Goal: Information Seeking & Learning: Learn about a topic

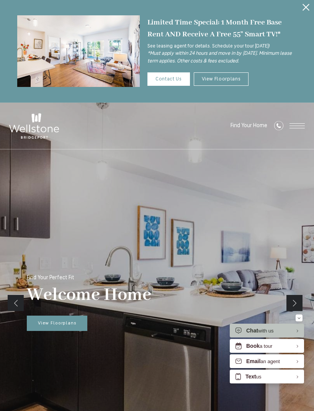
click at [305, 11] on button "Proceed To Website" at bounding box center [306, 7] width 16 height 15
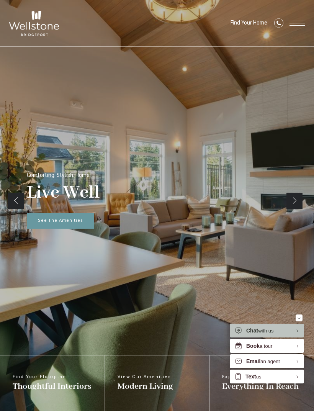
click at [294, 25] on span "Open Menu" at bounding box center [297, 23] width 15 height 5
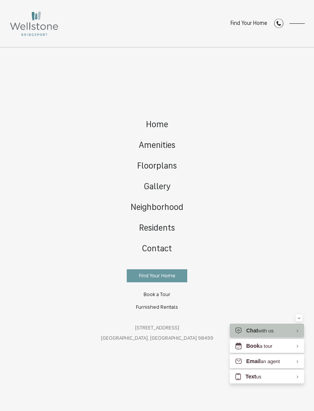
click at [304, 319] on div "Home Amenities Floorplans Gallery Neighborhood Residents Contact" at bounding box center [157, 230] width 314 height 364
click at [299, 316] on div "Minimize" at bounding box center [299, 318] width 3 height 7
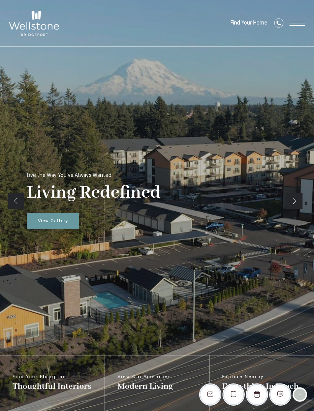
click at [60, 223] on span "View Gallery" at bounding box center [53, 221] width 30 height 5
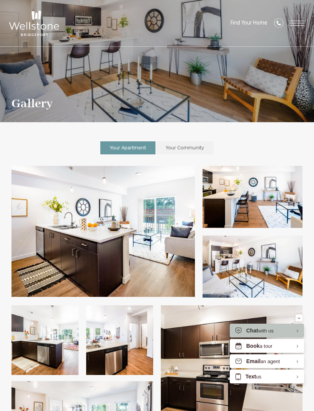
click at [299, 24] on span "Open Menu" at bounding box center [297, 23] width 15 height 5
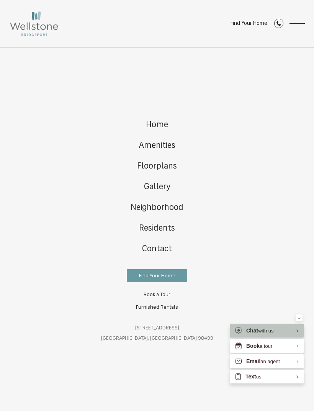
click at [165, 164] on span "Floorplans" at bounding box center [157, 166] width 40 height 9
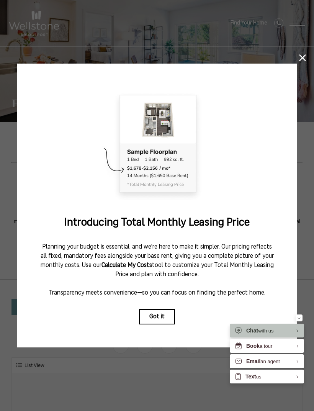
click at [302, 318] on button "Minimize" at bounding box center [299, 318] width 7 height 7
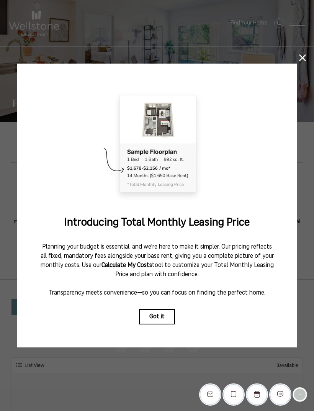
click at [301, 61] on button at bounding box center [302, 57] width 7 height 7
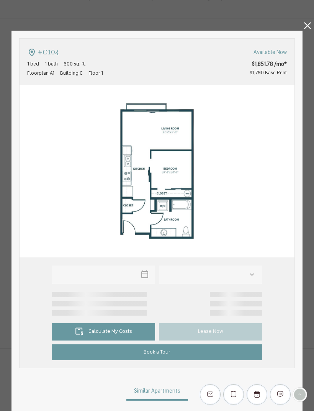
type input "**********"
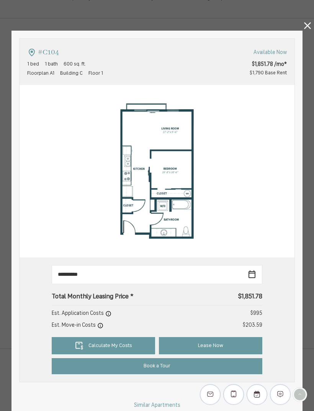
click at [309, 24] on icon at bounding box center [307, 25] width 7 height 7
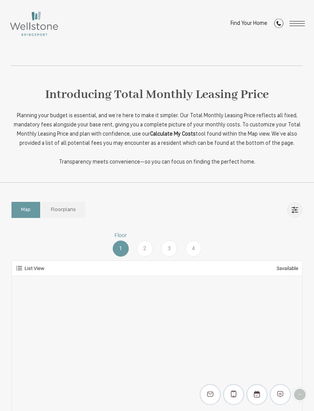
scroll to position [135, 0]
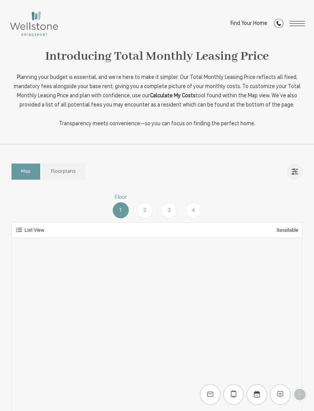
click at [69, 176] on link "Floorplans" at bounding box center [63, 172] width 44 height 16
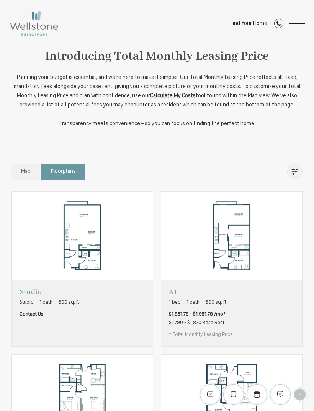
click at [30, 168] on span "Map" at bounding box center [26, 172] width 10 height 8
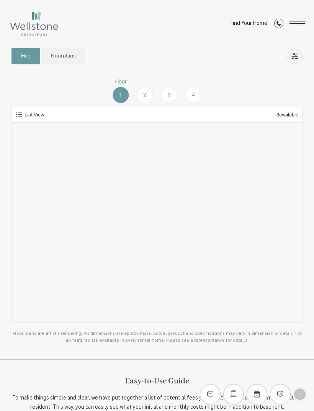
scroll to position [251, 0]
click at [145, 99] on div "2" at bounding box center [145, 95] width 16 height 16
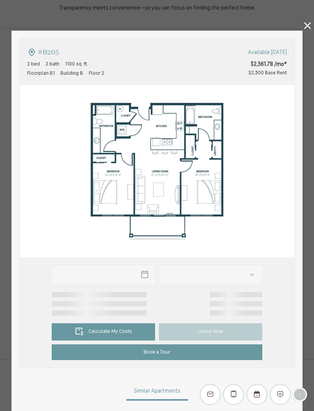
type input "**********"
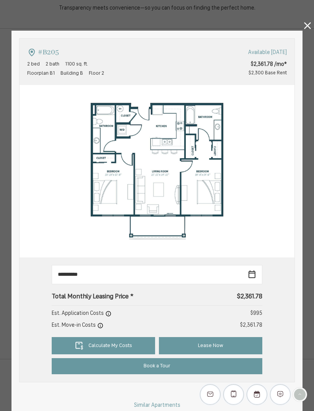
click at [305, 29] on link at bounding box center [307, 27] width 7 height 10
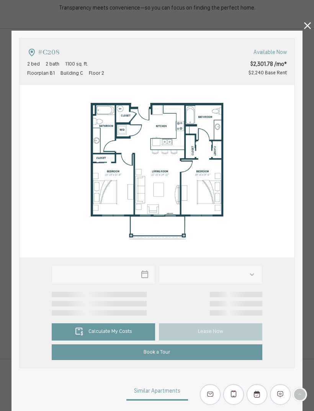
type input "**********"
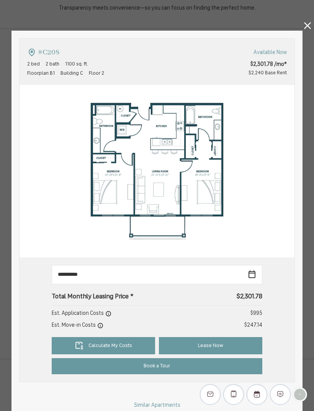
click at [310, 28] on icon at bounding box center [307, 25] width 7 height 7
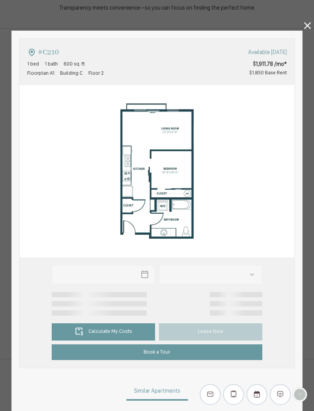
type input "**********"
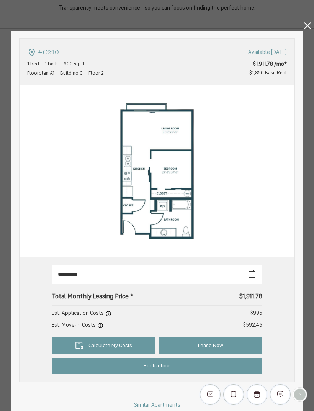
click at [306, 22] on icon at bounding box center [307, 25] width 7 height 7
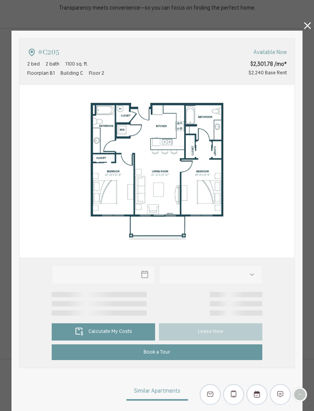
type input "**********"
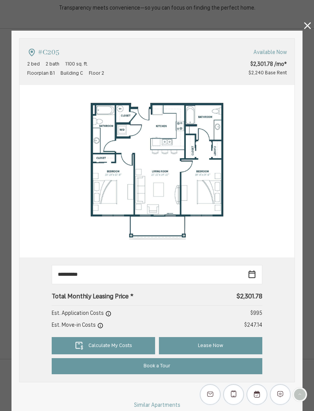
click at [310, 25] on icon at bounding box center [307, 25] width 7 height 7
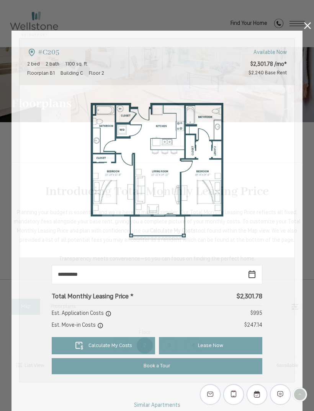
scroll to position [251, 0]
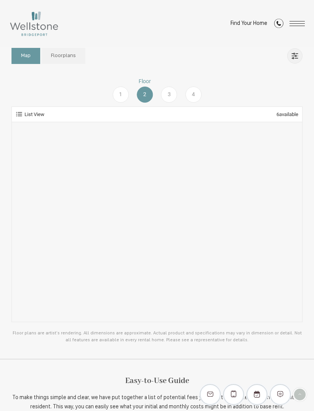
click at [169, 91] on span "3" at bounding box center [169, 94] width 3 height 8
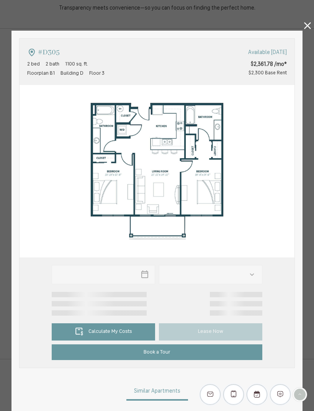
type input "**********"
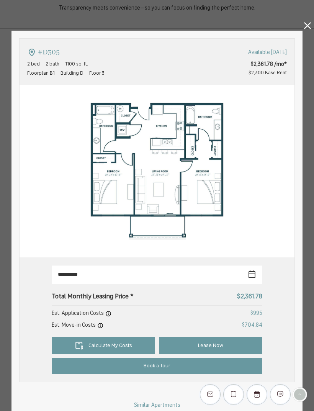
click at [310, 25] on icon at bounding box center [307, 25] width 7 height 7
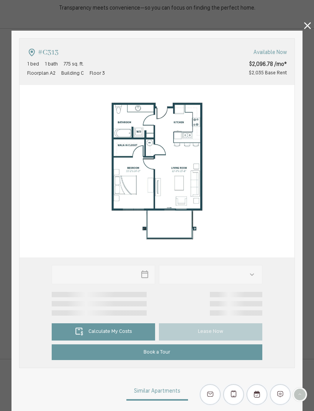
type input "**********"
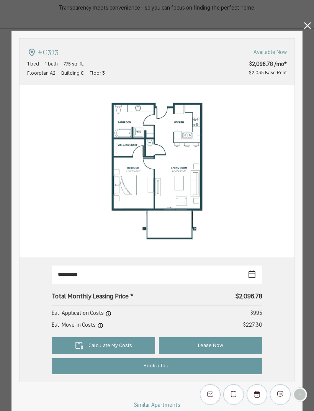
click at [310, 29] on link at bounding box center [307, 27] width 7 height 10
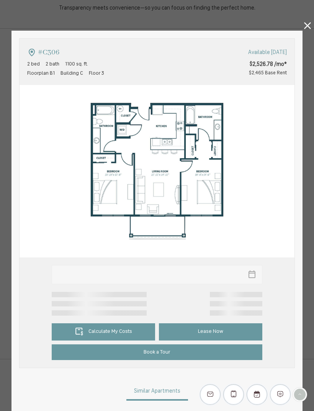
type input "**********"
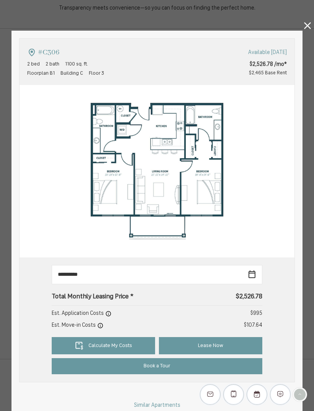
click at [310, 27] on icon at bounding box center [307, 25] width 7 height 7
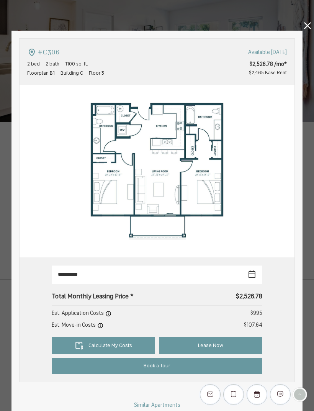
scroll to position [251, 0]
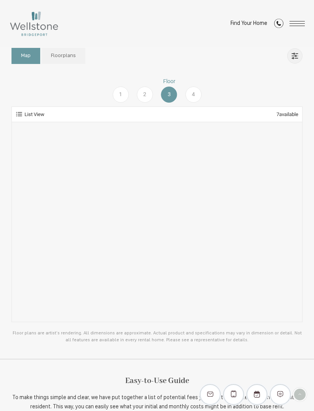
click at [295, 54] on link "Mobile Filters" at bounding box center [294, 55] width 15 height 15
click at [257, 72] on span "Bedrooms" at bounding box center [246, 75] width 25 height 8
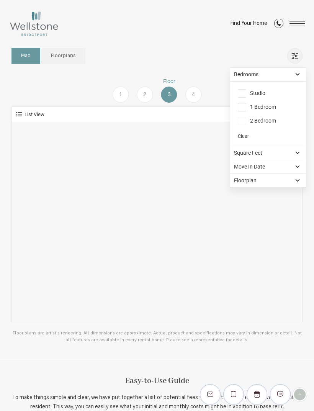
click at [244, 122] on span "2 Bedroom" at bounding box center [257, 121] width 38 height 8
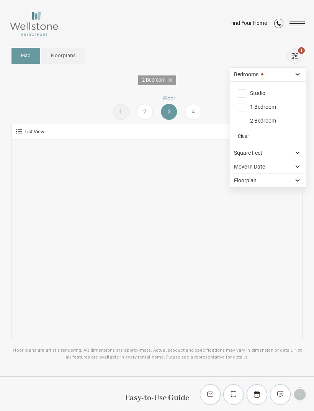
click at [218, 51] on div "Map Floorplans 1 Bedrooms Studio 1 Bedroom 2 Bedroom" at bounding box center [156, 55] width 291 height 23
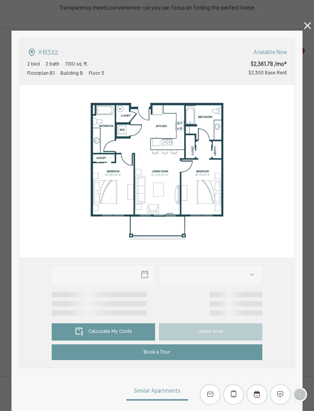
type input "**********"
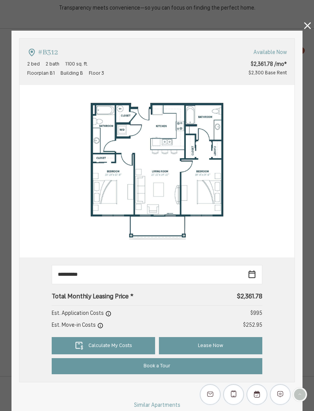
click at [310, 28] on icon at bounding box center [307, 25] width 7 height 7
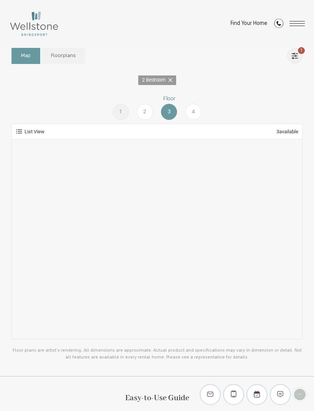
click at [69, 54] on span "Floorplans" at bounding box center [63, 56] width 25 height 8
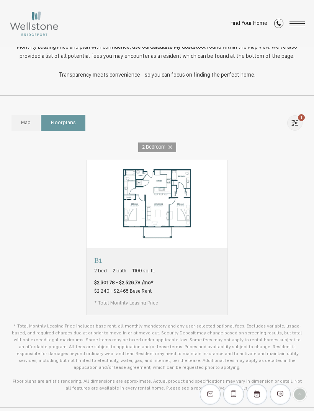
scroll to position [184, 0]
click at [31, 122] on link "Map" at bounding box center [25, 123] width 29 height 16
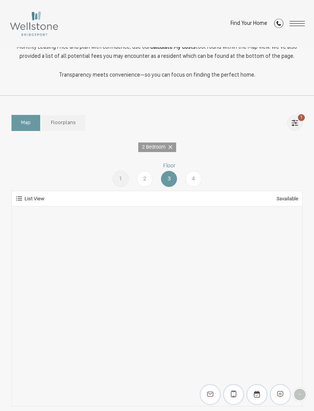
click at [298, 126] on link "1" at bounding box center [294, 122] width 15 height 15
click at [277, 143] on div "Bedrooms" at bounding box center [268, 141] width 76 height 13
click at [244, 174] on span "1 Bedroom" at bounding box center [257, 174] width 38 height 8
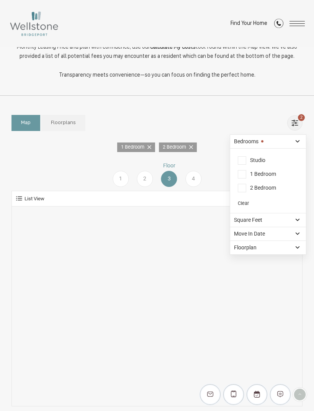
click at [70, 122] on span "Floorplans" at bounding box center [63, 123] width 25 height 8
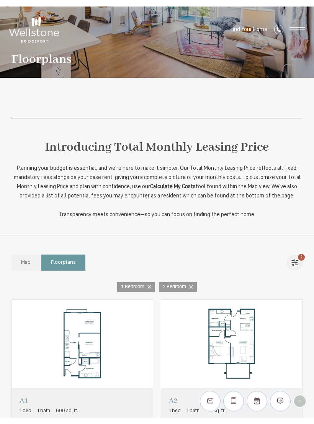
scroll to position [0, 0]
